Goal: Task Accomplishment & Management: Use online tool/utility

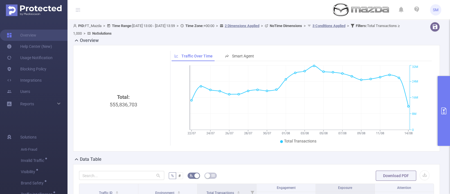
scroll to position [89, 0]
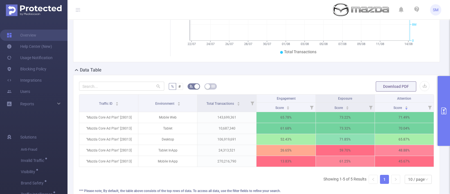
click at [443, 106] on button "primary" at bounding box center [444, 111] width 12 height 70
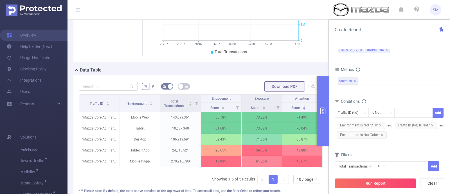
click at [400, 146] on form "Dimensions Traffic ID (tid) Environment Metrics Score Score Score Attention ✕ A…" at bounding box center [390, 111] width 110 height 154
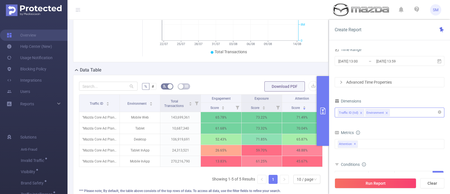
click at [397, 112] on div "Traffic ID (tid) Environment" at bounding box center [390, 112] width 104 height 9
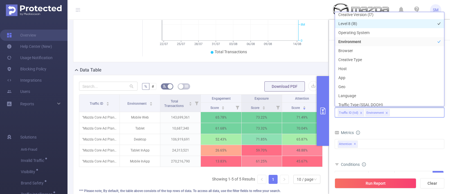
scroll to position [86, 0]
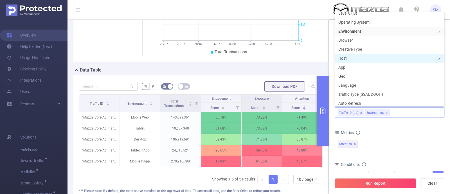
click at [360, 58] on li "Host" at bounding box center [389, 58] width 109 height 9
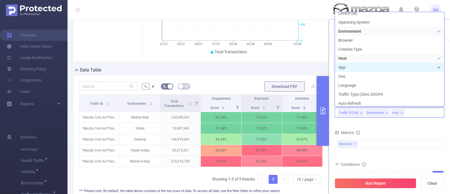
click at [358, 67] on li "App" at bounding box center [389, 67] width 109 height 9
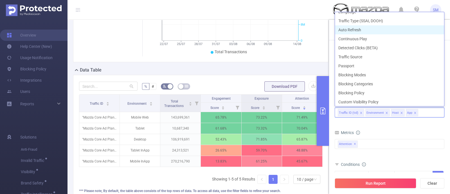
scroll to position [160, 0]
click at [399, 124] on form "Dimensions Traffic ID (tid) Environment Host App Metrics Score Score Score Atte…" at bounding box center [390, 174] width 110 height 154
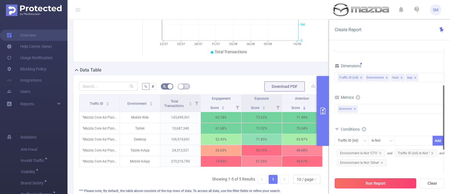
click at [402, 184] on button "Run Report" at bounding box center [376, 183] width 82 height 10
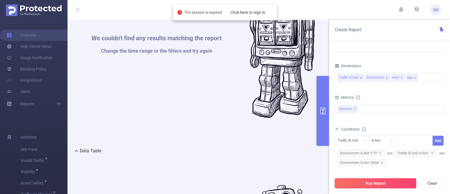
scroll to position [221, 0]
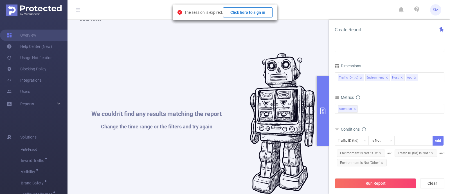
click at [257, 12] on button "Click here to sign in" at bounding box center [248, 12] width 50 height 10
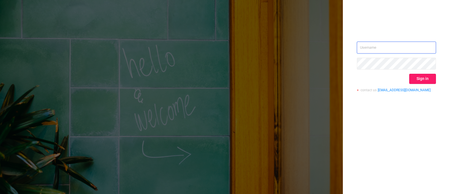
type input "[PERSON_NAME][EMAIL_ADDRESS][DOMAIN_NAME]"
click at [427, 79] on button "Sign in" at bounding box center [423, 79] width 27 height 10
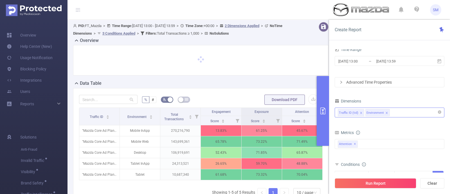
click at [400, 113] on div "Traffic ID (tid) Environment" at bounding box center [390, 112] width 104 height 9
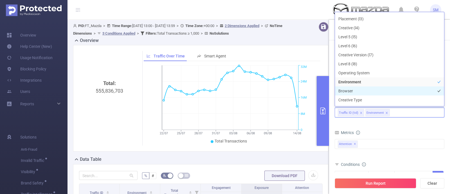
scroll to position [70, 0]
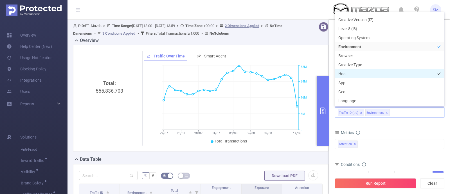
click at [363, 75] on li "Host" at bounding box center [389, 73] width 109 height 9
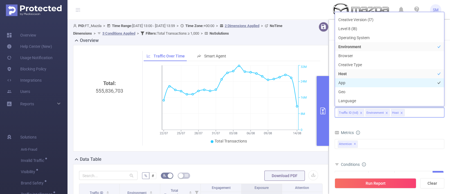
click at [363, 83] on li "App" at bounding box center [389, 82] width 109 height 9
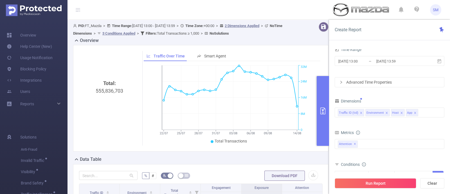
click at [390, 126] on form "Dimensions Traffic ID (tid) Environment Host App Metrics Score Score Score Atte…" at bounding box center [390, 174] width 110 height 154
click at [422, 113] on div "Traffic ID (tid) Environment Host App" at bounding box center [390, 112] width 104 height 9
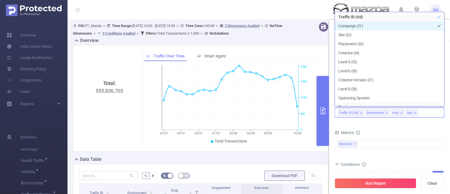
click at [361, 27] on li "Campaign (l1)" at bounding box center [389, 25] width 109 height 9
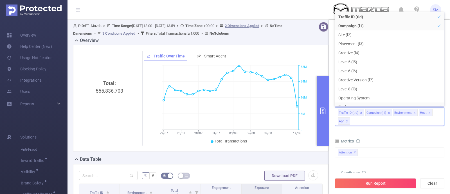
click at [396, 137] on div "Metrics" at bounding box center [390, 141] width 110 height 9
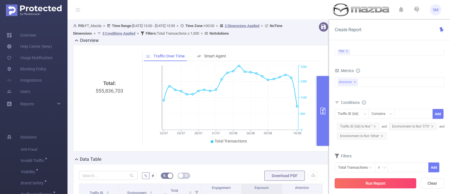
click at [400, 184] on button "Run Report" at bounding box center [376, 183] width 82 height 10
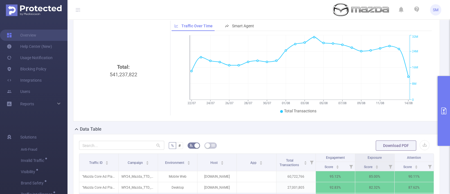
scroll to position [70, 0]
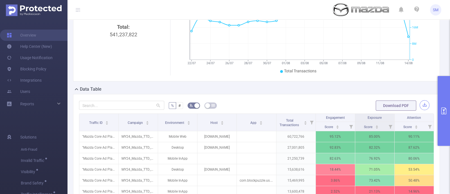
click at [420, 105] on button "button" at bounding box center [425, 105] width 10 height 10
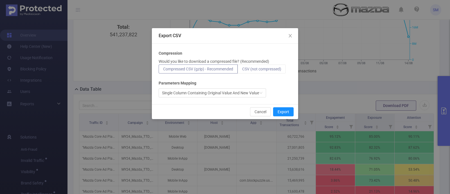
click at [271, 72] on label "CSV (not compressed)" at bounding box center [262, 68] width 48 height 9
click at [242, 70] on input "CSV (not compressed)" at bounding box center [242, 70] width 0 height 0
click at [283, 111] on button "Export" at bounding box center [283, 111] width 21 height 9
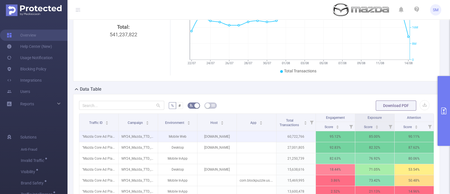
scroll to position [106, 0]
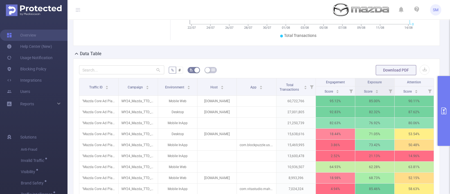
click at [445, 112] on icon "primary" at bounding box center [444, 111] width 5 height 7
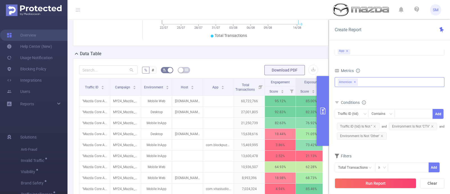
click at [369, 79] on div "Attention ✕" at bounding box center [390, 82] width 110 height 10
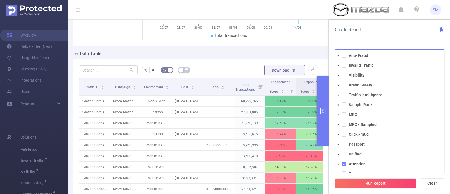
click at [343, 163] on span at bounding box center [344, 164] width 5 height 5
click at [346, 96] on span at bounding box center [344, 95] width 5 height 5
click at [386, 184] on button "Run Report" at bounding box center [376, 183] width 82 height 10
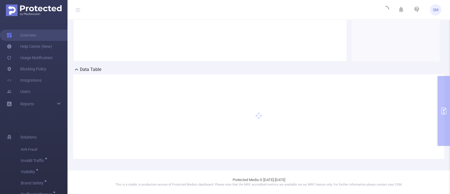
scroll to position [89, 0]
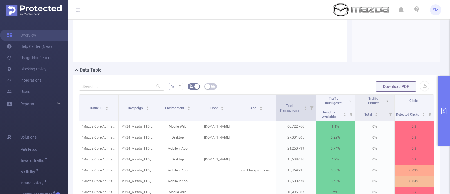
scroll to position [124, 0]
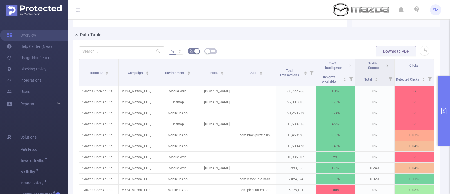
click at [349, 65] on icon at bounding box center [351, 65] width 5 height 5
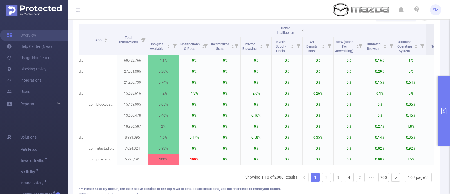
scroll to position [0, 139]
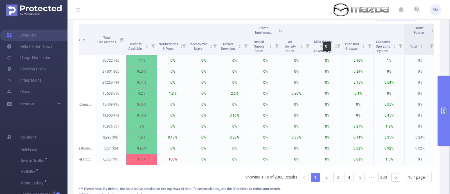
click at [324, 46] on div "0" at bounding box center [327, 46] width 8 height 9
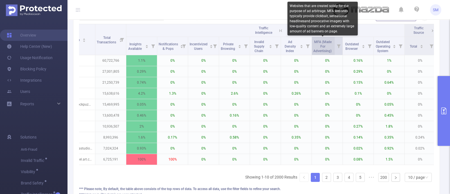
click at [320, 47] on span "MFA (Made For Advertising)" at bounding box center [323, 46] width 19 height 15
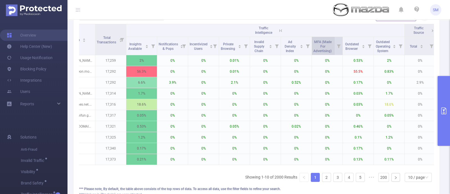
click at [320, 47] on span "MFA (Made For Advertising)" at bounding box center [323, 46] width 19 height 15
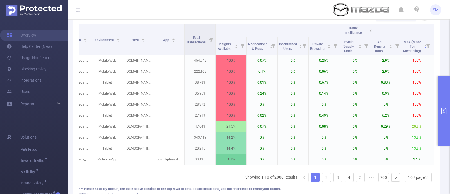
scroll to position [0, 47]
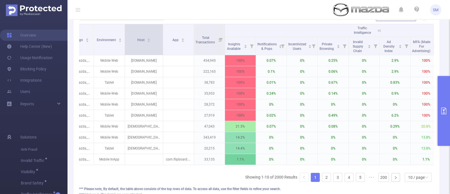
drag, startPoint x: 155, startPoint y: 32, endPoint x: 162, endPoint y: 30, distance: 7.5
click at [162, 30] on span at bounding box center [163, 39] width 3 height 31
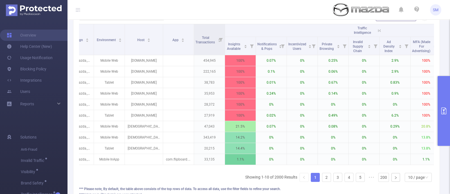
click at [445, 106] on button "primary" at bounding box center [444, 111] width 12 height 70
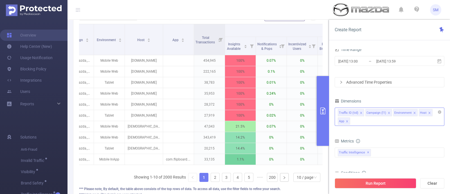
click at [347, 120] on icon "icon: close" at bounding box center [347, 121] width 3 height 3
click at [397, 184] on button "Run Report" at bounding box center [376, 183] width 82 height 10
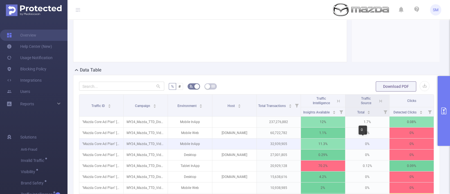
scroll to position [124, 0]
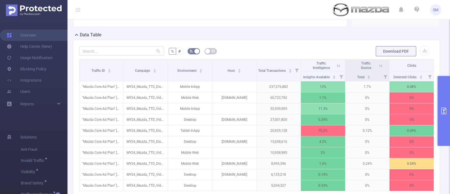
click at [336, 64] on icon at bounding box center [338, 65] width 5 height 5
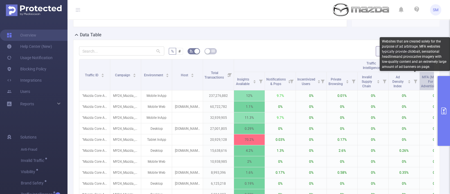
click at [423, 84] on span "MFA (Made For Advertising)" at bounding box center [430, 81] width 19 height 13
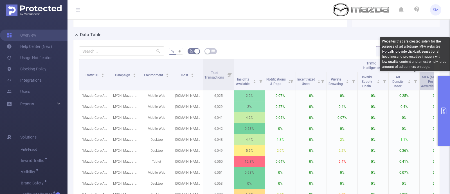
click at [423, 84] on span "MFA (Made For Advertising)" at bounding box center [430, 81] width 19 height 13
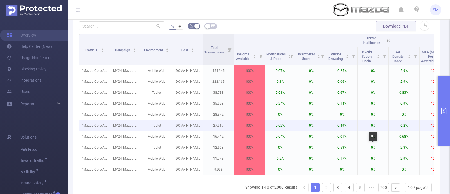
scroll to position [160, 0]
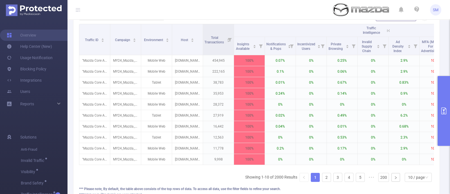
click at [441, 112] on icon "primary" at bounding box center [444, 111] width 7 height 7
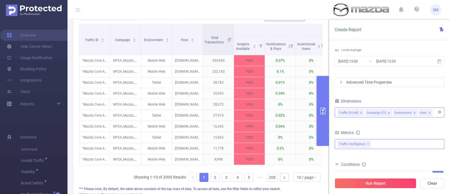
click at [384, 145] on div "Anti-Fraud Invalid Traffic Visibility Brand Safety Traffic Intelligence Sample …" at bounding box center [390, 144] width 110 height 10
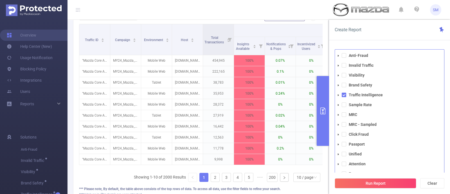
click at [340, 95] on icon "icon: caret-down" at bounding box center [338, 95] width 3 height 3
click at [344, 105] on icon "icon: caret-down" at bounding box center [343, 105] width 3 height 3
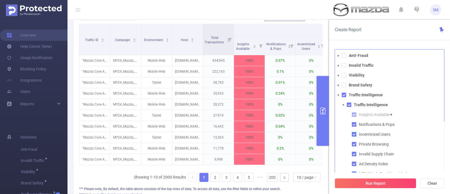
click at [355, 136] on span at bounding box center [354, 134] width 5 height 5
click at [354, 144] on span at bounding box center [354, 144] width 5 height 5
click at [353, 155] on span at bounding box center [354, 154] width 5 height 5
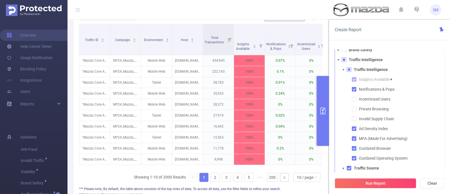
click at [354, 148] on span at bounding box center [354, 148] width 5 height 5
click at [355, 159] on span at bounding box center [354, 158] width 5 height 5
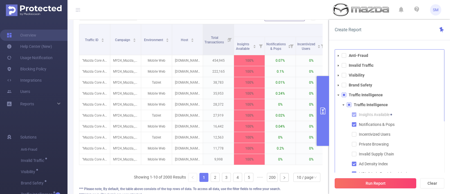
click at [379, 182] on button "Run Report" at bounding box center [376, 183] width 82 height 10
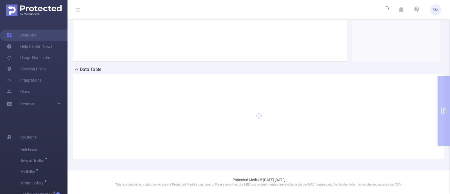
scroll to position [89, 0]
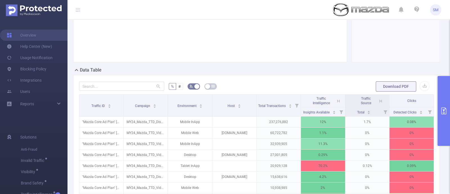
click at [336, 99] on icon at bounding box center [338, 101] width 5 height 5
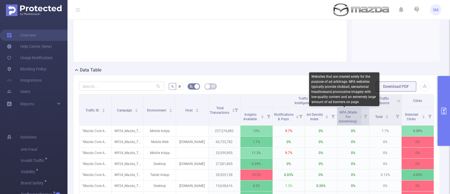
click at [346, 120] on span "MFA (Made For Advertising)" at bounding box center [348, 116] width 19 height 13
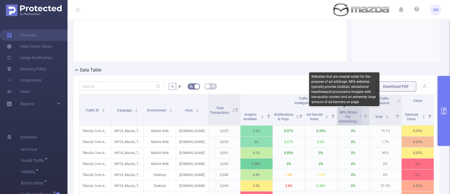
click at [346, 120] on span "MFA (Made For Advertising)" at bounding box center [348, 116] width 19 height 13
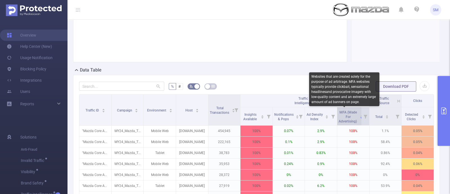
scroll to position [124, 0]
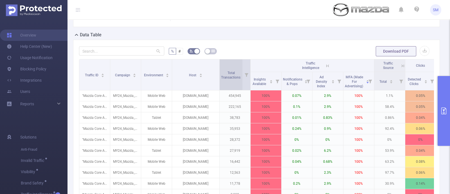
drag, startPoint x: 206, startPoint y: 63, endPoint x: 220, endPoint y: 60, distance: 14.3
click at [220, 60] on tr "Traffic ID Campaign Environment Host Total Transactions Traffic Intelligence Tr…" at bounding box center [257, 65] width 357 height 13
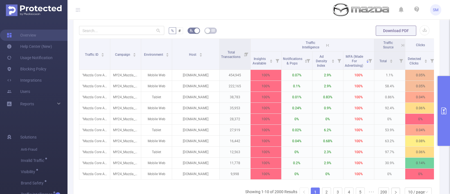
scroll to position [160, 0]
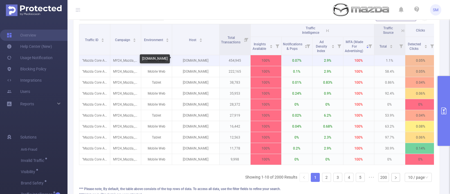
click at [197, 58] on p "[DOMAIN_NAME]" at bounding box center [195, 60] width 47 height 11
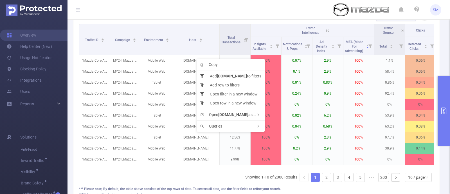
click at [198, 15] on header "SM" at bounding box center [225, 10] width 450 height 20
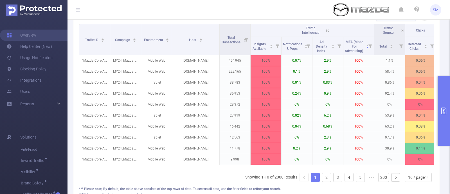
click at [443, 101] on button "primary" at bounding box center [444, 111] width 12 height 70
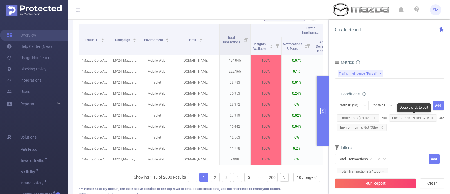
click at [432, 117] on icon "icon: close" at bounding box center [432, 118] width 3 height 3
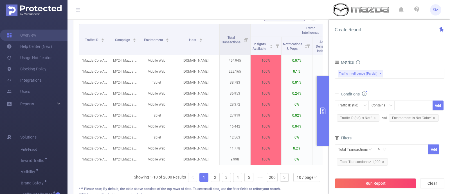
click at [433, 117] on icon "icon: close" at bounding box center [434, 118] width 3 height 3
click at [401, 121] on div "Traffic ID (tid) Contains Add Traffic ID (tid) Is Not ''" at bounding box center [390, 112] width 110 height 22
click at [403, 179] on button "Run Report" at bounding box center [376, 183] width 82 height 10
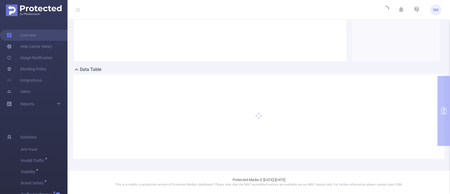
scroll to position [89, 0]
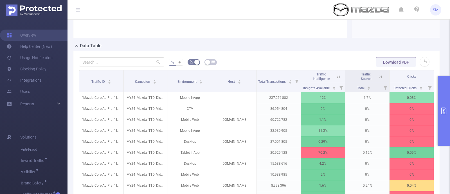
scroll to position [124, 0]
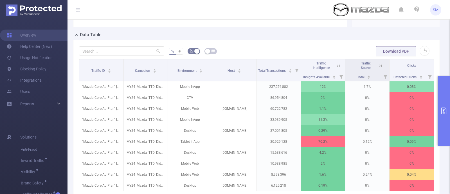
click at [338, 66] on icon at bounding box center [339, 65] width 3 height 3
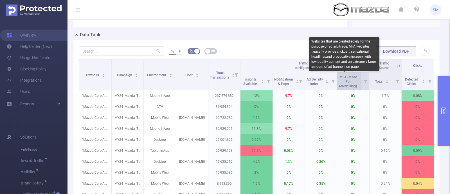
click at [346, 84] on span "MFA (Made For Advertising)" at bounding box center [348, 81] width 19 height 13
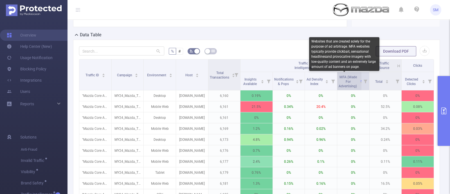
click at [346, 84] on span "MFA (Made For Advertising)" at bounding box center [348, 81] width 19 height 13
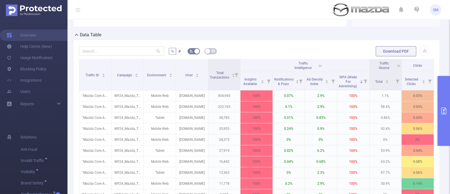
click at [446, 110] on icon "primary" at bounding box center [444, 111] width 5 height 7
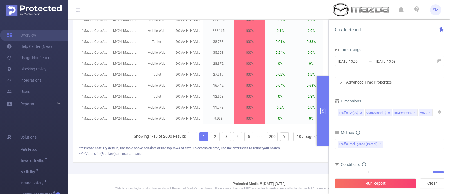
click at [415, 113] on icon "icon: close" at bounding box center [415, 112] width 3 height 3
click at [404, 184] on button "Run Report" at bounding box center [376, 183] width 82 height 10
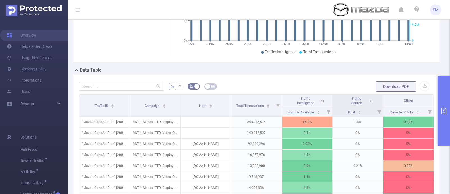
scroll to position [124, 0]
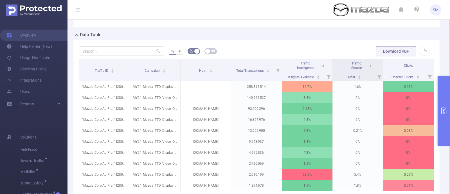
click at [320, 65] on icon at bounding box center [322, 65] width 5 height 5
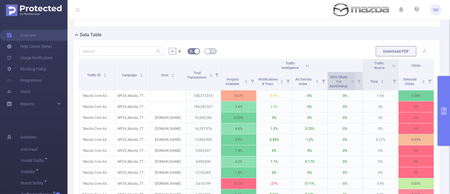
click at [343, 85] on span "MFA (Made For Advertising)" at bounding box center [339, 81] width 19 height 13
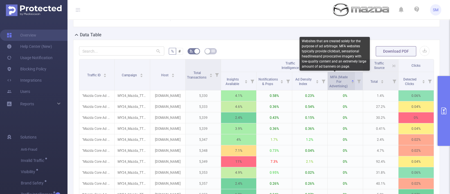
click at [343, 85] on span "MFA (Made For Advertising)" at bounding box center [339, 81] width 19 height 13
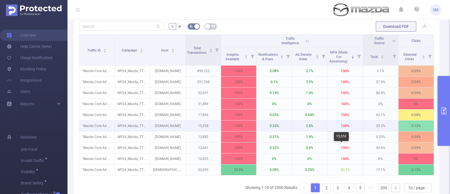
scroll to position [160, 0]
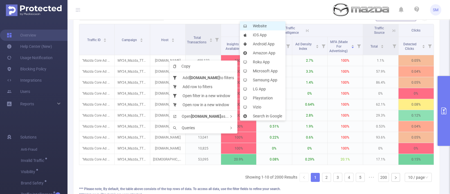
click at [268, 26] on li "Website" at bounding box center [263, 25] width 46 height 9
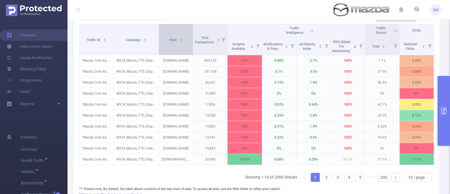
drag, startPoint x: 148, startPoint y: 30, endPoint x: 157, endPoint y: 27, distance: 9.3
click at [157, 27] on span at bounding box center [158, 39] width 3 height 31
click at [182, 176] on div "Traffic ID Campaign Host Total Transactions Traffic Intelligence Traffic Source…" at bounding box center [256, 105] width 355 height 162
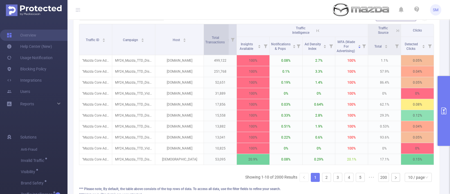
drag, startPoint x: 191, startPoint y: 31, endPoint x: 203, endPoint y: 26, distance: 12.3
click at [203, 26] on tr "Traffic ID Campaign Host Total Transactions Traffic Intelligence Traffic Source…" at bounding box center [256, 30] width 355 height 13
click at [447, 109] on icon "primary" at bounding box center [444, 111] width 7 height 7
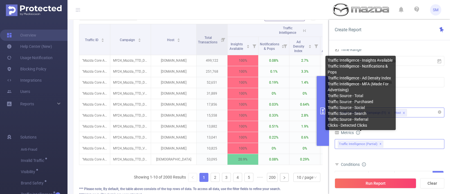
click at [355, 142] on span "Traffic Intelligence (partial) ✕" at bounding box center [361, 143] width 46 height 7
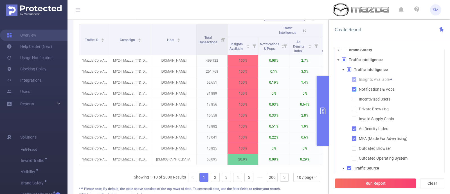
click at [355, 87] on span at bounding box center [354, 89] width 5 height 5
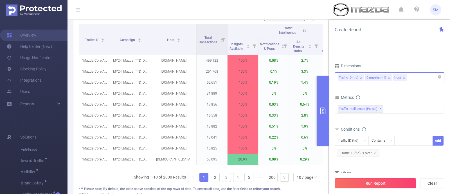
click at [389, 185] on button "Run Report" at bounding box center [376, 183] width 82 height 10
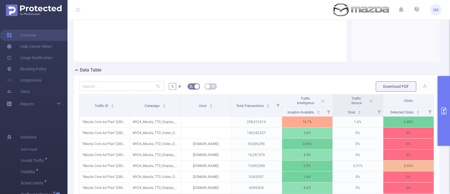
scroll to position [124, 0]
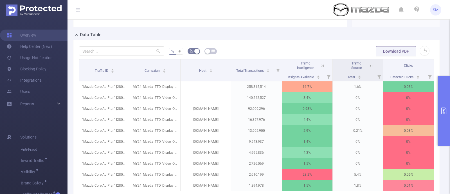
click at [320, 66] on icon at bounding box center [322, 65] width 5 height 5
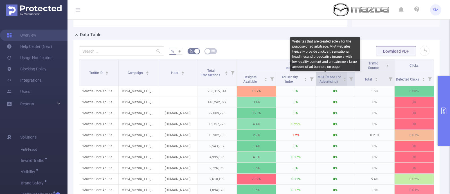
click at [320, 81] on span "MFA (Made For Advertising)" at bounding box center [329, 79] width 23 height 8
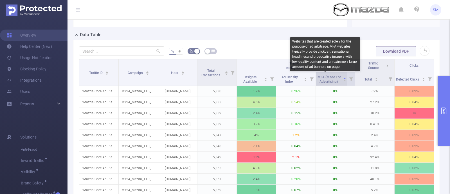
click at [320, 81] on span "MFA (Made For Advertising)" at bounding box center [329, 79] width 23 height 8
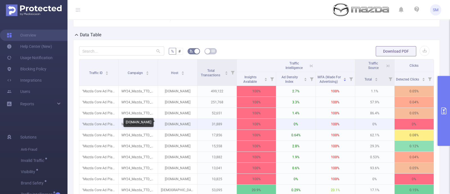
click at [175, 123] on p "[DOMAIN_NAME]" at bounding box center [177, 124] width 39 height 11
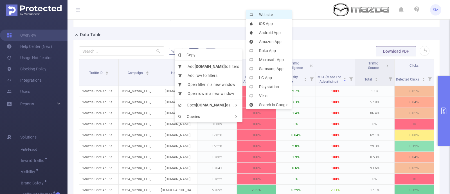
click at [272, 16] on li "Website" at bounding box center [269, 14] width 46 height 9
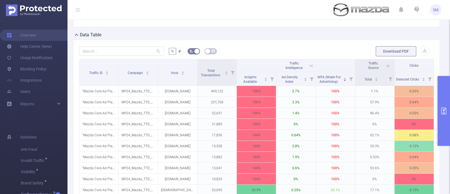
click at [445, 106] on button "primary" at bounding box center [444, 111] width 12 height 70
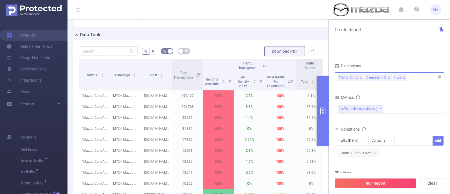
click at [403, 76] on icon "icon: close" at bounding box center [404, 77] width 3 height 3
click at [388, 77] on icon "icon: close" at bounding box center [389, 78] width 2 height 2
click at [401, 182] on button "Run Report" at bounding box center [376, 183] width 82 height 10
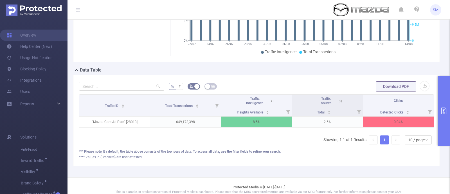
click at [271, 101] on icon at bounding box center [272, 101] width 3 height 3
